Goal: Check status: Check status

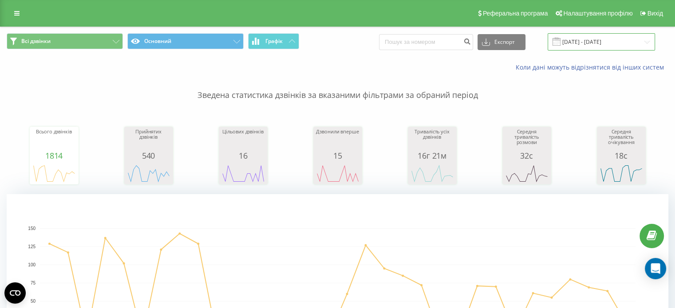
click at [593, 47] on input "[DATE] - [DATE]" at bounding box center [600, 41] width 107 height 17
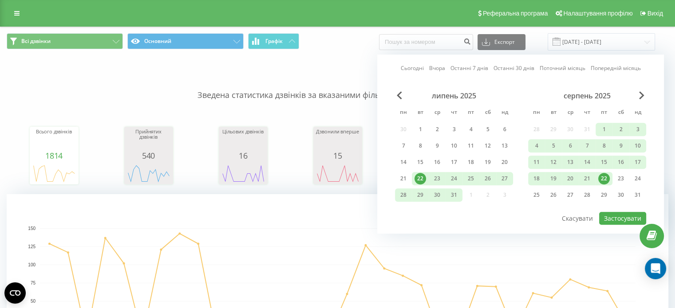
click at [607, 177] on div "22" at bounding box center [604, 179] width 12 height 12
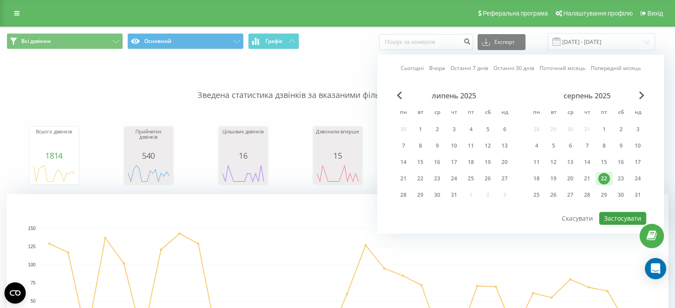
drag, startPoint x: 618, startPoint y: 207, endPoint x: 618, endPoint y: 213, distance: 6.2
click at [618, 207] on div "липень 2025 пн вт ср чт пт сб нд 30 1 2 3 4 5 6 7 8 9 10 11 12 13 14 15 16 17 1…" at bounding box center [520, 151] width 251 height 120
click at [618, 213] on button "Застосувати" at bounding box center [622, 218] width 47 height 13
type input "[DATE] - [DATE]"
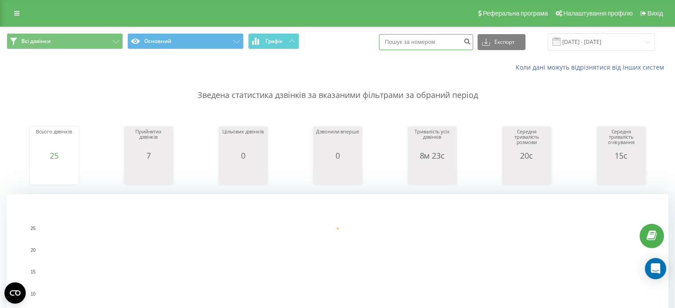
click at [424, 47] on input at bounding box center [426, 42] width 94 height 16
paste input "380508879650"
type input "380508879650"
drag, startPoint x: 479, startPoint y: 40, endPoint x: 485, endPoint y: 39, distance: 6.5
click at [473, 40] on button "submit" at bounding box center [467, 42] width 12 height 16
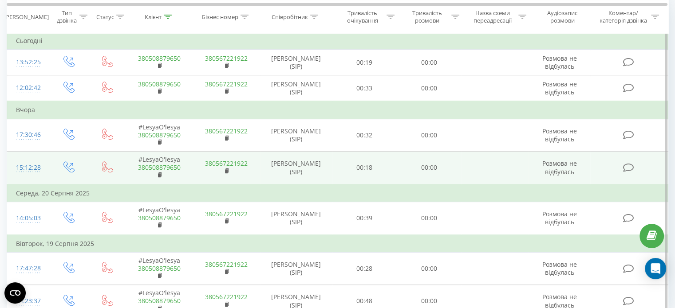
scroll to position [382, 0]
